Goal: Contribute content: Contribute content

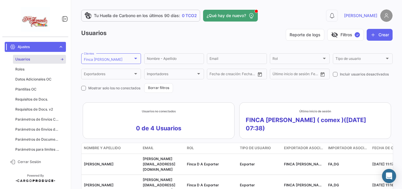
click at [51, 48] on span "Ajustes" at bounding box center [37, 46] width 38 height 5
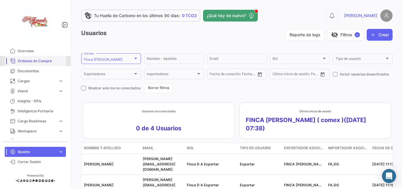
click at [36, 62] on span "Órdenes de Compra" at bounding box center [41, 60] width 46 height 5
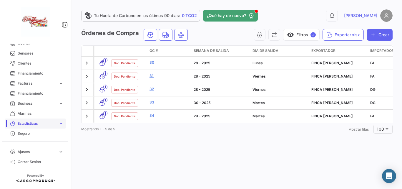
scroll to position [147, 0]
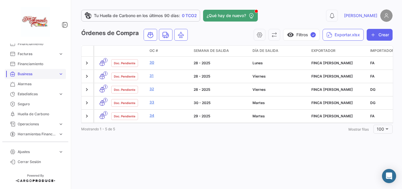
click at [52, 76] on span "Business" at bounding box center [37, 73] width 38 height 5
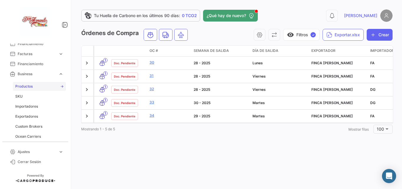
click at [35, 85] on link "Productos" at bounding box center [39, 86] width 53 height 9
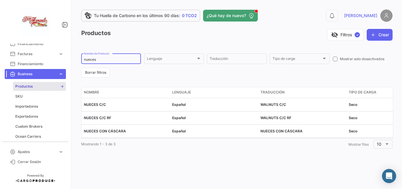
drag, startPoint x: 123, startPoint y: 59, endPoint x: 77, endPoint y: 61, distance: 46.3
click at [77, 61] on div "Tu Huella de Carbono en los últimos 90 días: 0 TCO2 ¿Qué hay de nuevo? 0 [PERSO…" at bounding box center [237, 94] width 330 height 189
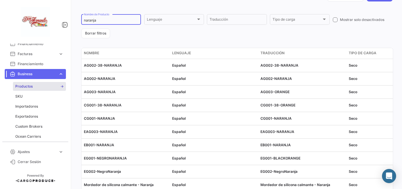
scroll to position [72, 0]
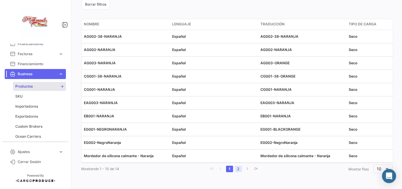
type input "naranja"
click at [237, 169] on link "2" at bounding box center [238, 168] width 7 height 6
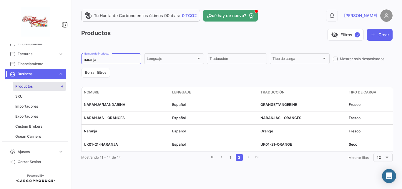
scroll to position [0, 0]
click at [385, 39] on button "Crear" at bounding box center [380, 35] width 26 height 12
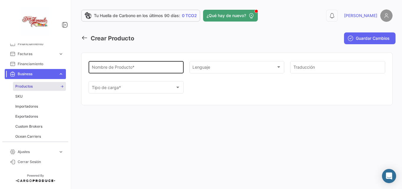
click at [158, 68] on input "Nombre de Producto *" at bounding box center [136, 68] width 89 height 5
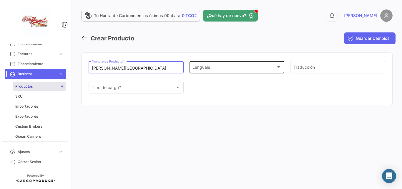
type input "[PERSON_NAME][GEOGRAPHIC_DATA]"
click at [255, 66] on div "Lenguaje" at bounding box center [235, 68] width 84 height 5
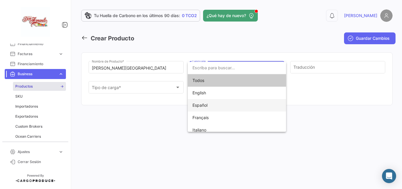
click at [206, 106] on span "Español" at bounding box center [200, 104] width 15 height 5
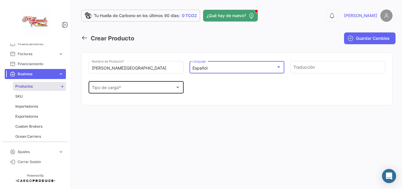
click at [144, 89] on div "Tipo de carga *" at bounding box center [134, 88] width 84 height 5
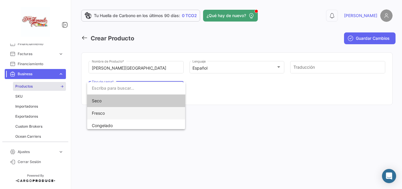
click at [115, 114] on span "Fresco" at bounding box center [133, 113] width 82 height 12
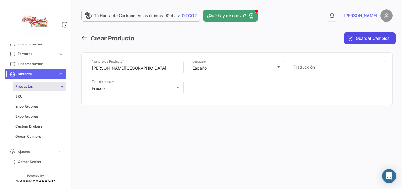
click at [369, 37] on span "Guardar Cambios" at bounding box center [373, 38] width 34 height 6
click at [352, 38] on icon "submit" at bounding box center [351, 38] width 6 height 6
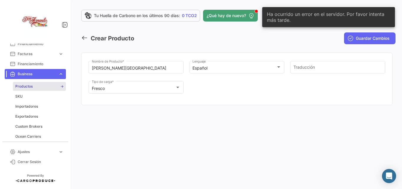
click at [87, 39] on icon at bounding box center [84, 37] width 6 height 6
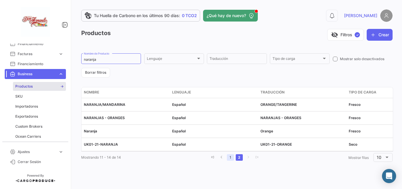
click at [231, 160] on link "1" at bounding box center [230, 157] width 7 height 6
